Goal: Find specific page/section: Find specific page/section

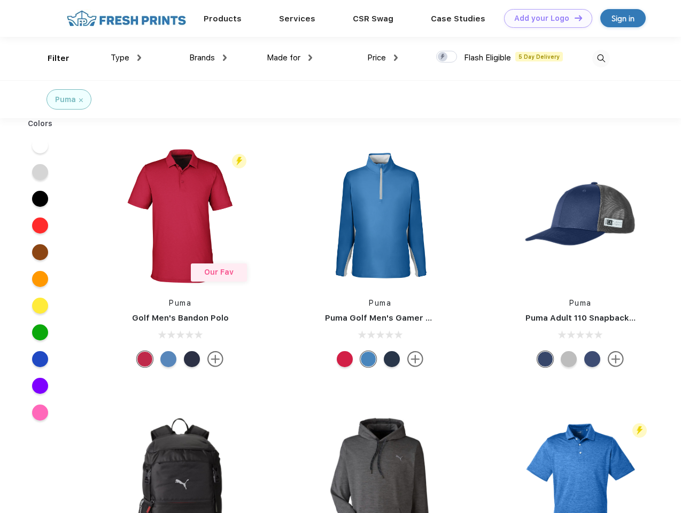
click at [544, 18] on link "Add your Logo Design Tool" at bounding box center [548, 18] width 88 height 19
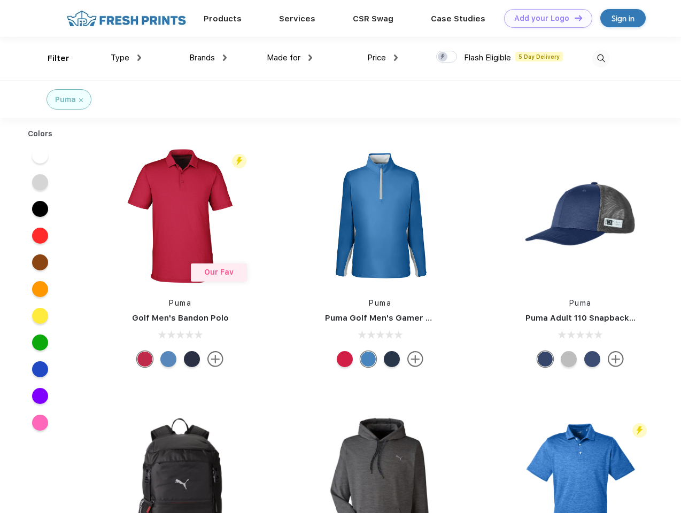
click at [0, 0] on div "Design Tool" at bounding box center [0, 0] width 0 height 0
click at [574, 18] on link "Add your Logo Design Tool" at bounding box center [548, 18] width 88 height 19
click at [51, 58] on div "Filter" at bounding box center [59, 58] width 22 height 12
click at [126, 58] on span "Type" at bounding box center [120, 58] width 19 height 10
click at [208, 58] on span "Brands" at bounding box center [202, 58] width 26 height 10
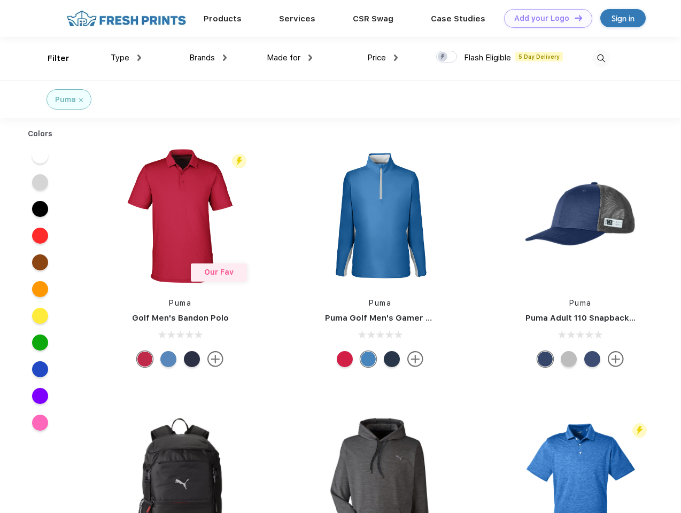
click at [290, 58] on span "Made for" at bounding box center [284, 58] width 34 height 10
click at [383, 58] on span "Price" at bounding box center [376, 58] width 19 height 10
click at [447, 57] on div at bounding box center [446, 57] width 21 height 12
click at [443, 57] on input "checkbox" at bounding box center [439, 53] width 7 height 7
click at [601, 58] on img at bounding box center [601, 59] width 18 height 18
